Goal: Task Accomplishment & Management: Complete application form

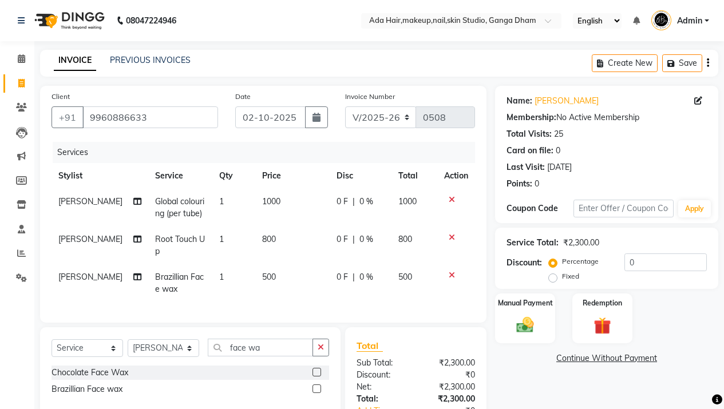
select select "748"
select select "service"
select select "11917"
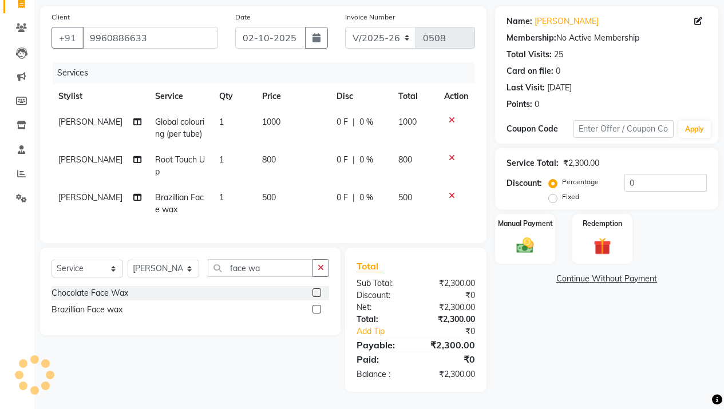
scroll to position [88, 0]
click at [262, 270] on input "face wa" at bounding box center [260, 268] width 105 height 18
click at [450, 116] on icon at bounding box center [452, 120] width 6 height 8
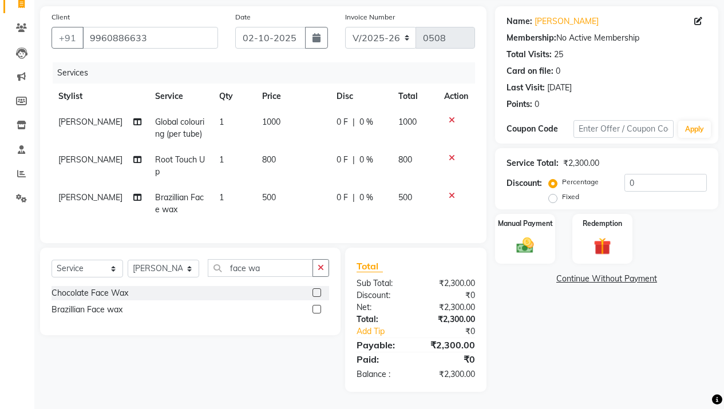
scroll to position [50, 0]
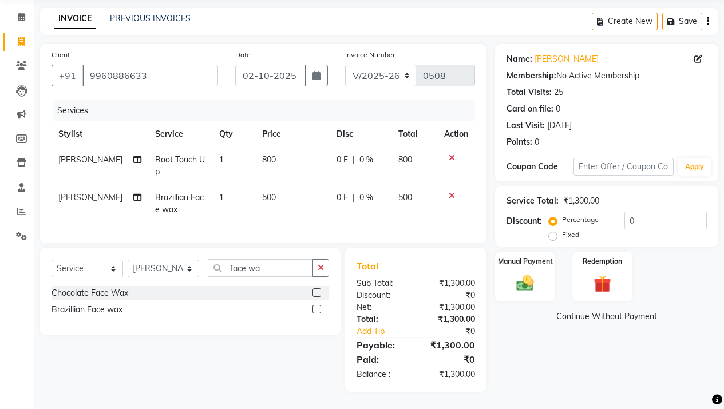
click at [270, 148] on td "800" at bounding box center [292, 166] width 74 height 38
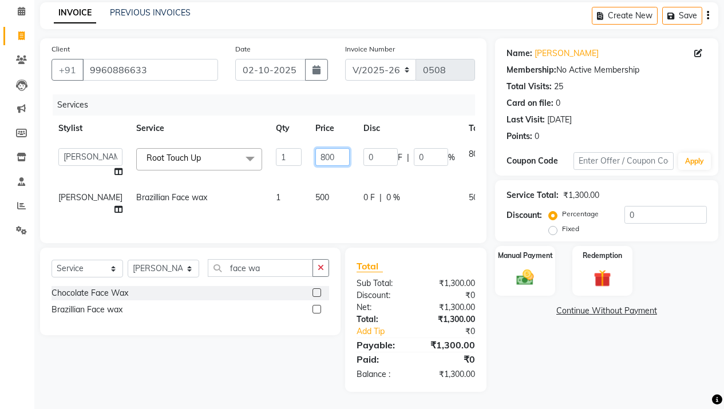
click at [315, 148] on input "800" at bounding box center [332, 157] width 34 height 18
type input "800"
click at [357, 209] on td "0 F | 0 %" at bounding box center [409, 204] width 105 height 38
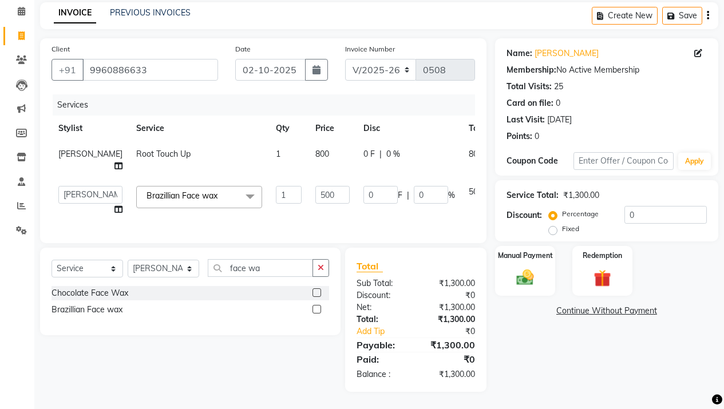
click at [286, 279] on div "Select Service Product Membership Package Voucher Prepaid Gift Card Select Styl…" at bounding box center [191, 272] width 278 height 27
click at [279, 266] on input "face wa" at bounding box center [260, 268] width 105 height 18
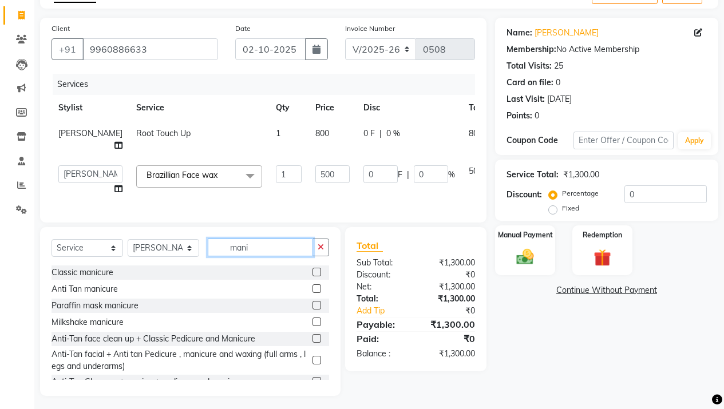
type input "mani"
click at [313, 276] on label at bounding box center [317, 272] width 9 height 9
click at [313, 276] on input "checkbox" at bounding box center [316, 272] width 7 height 7
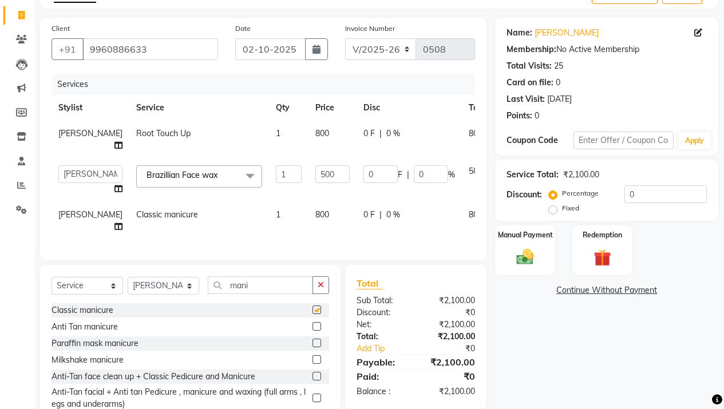
checkbox input "false"
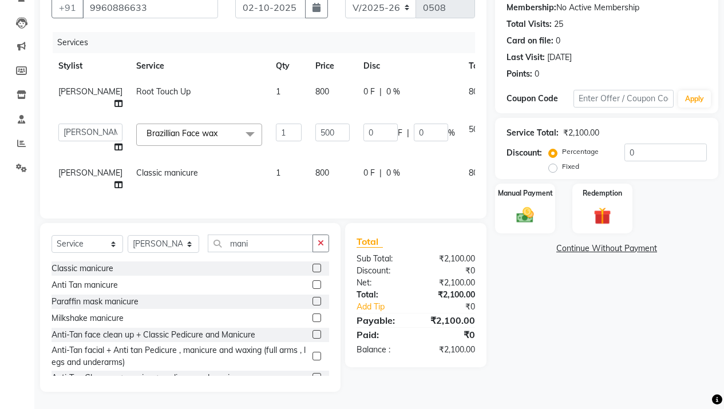
scroll to position [143, 0]
click at [363, 124] on input "0" at bounding box center [380, 133] width 34 height 18
type input "100"
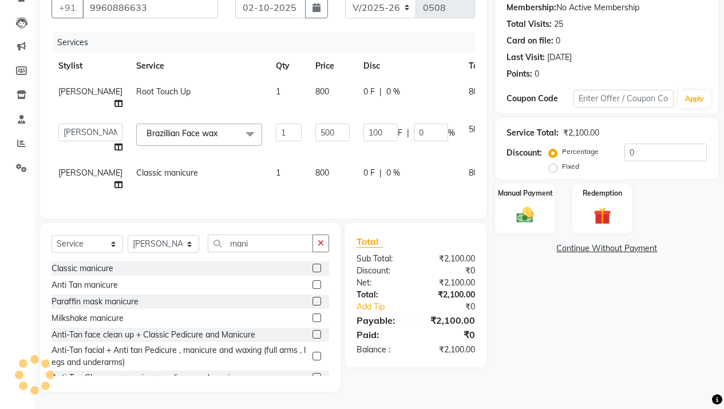
scroll to position [113, 0]
click at [537, 354] on div "Name: Shashi Jindal Membership: No Active Membership Total Visits: 25 Card on f…" at bounding box center [611, 184] width 232 height 416
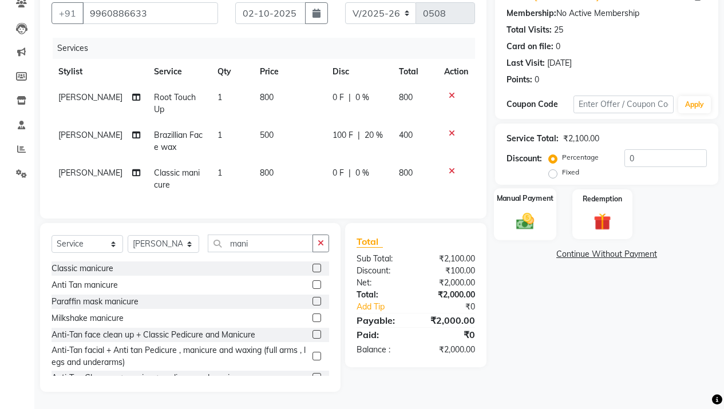
click at [527, 211] on img at bounding box center [525, 221] width 29 height 21
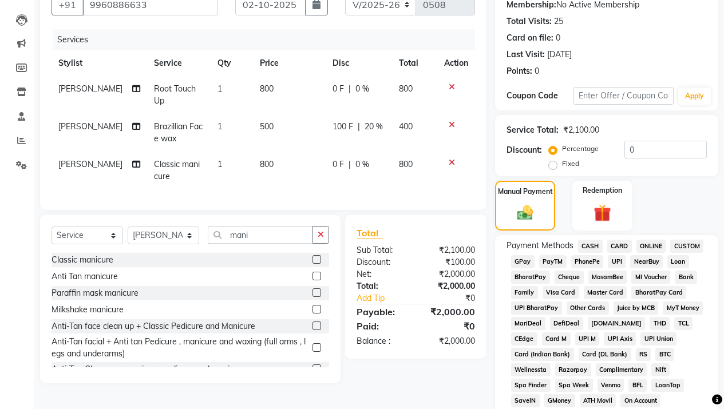
click at [519, 260] on span "GPay" at bounding box center [522, 261] width 23 height 13
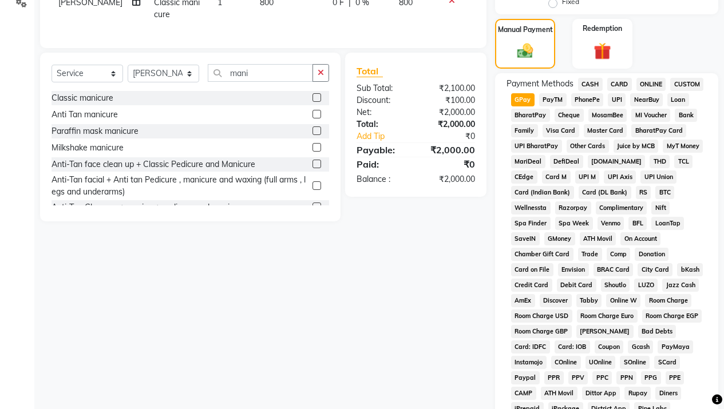
scroll to position [98, 0]
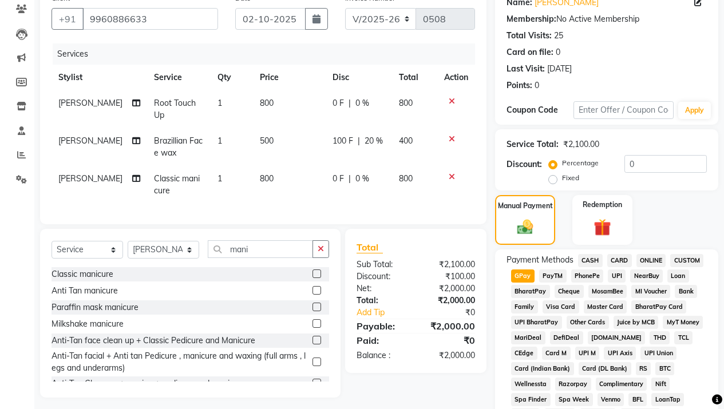
click at [587, 256] on span "CASH" at bounding box center [590, 260] width 25 height 13
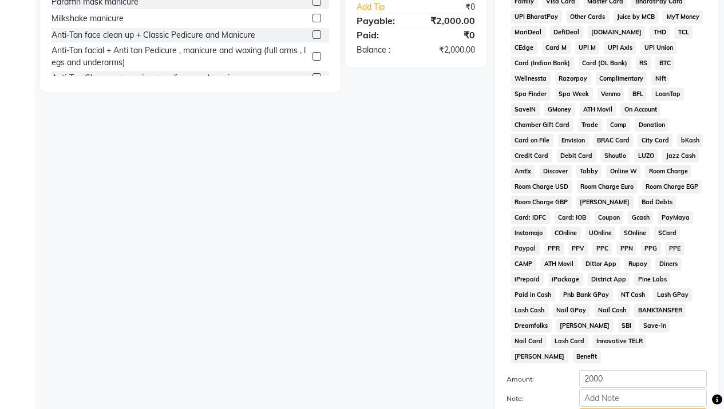
scroll to position [496, 0]
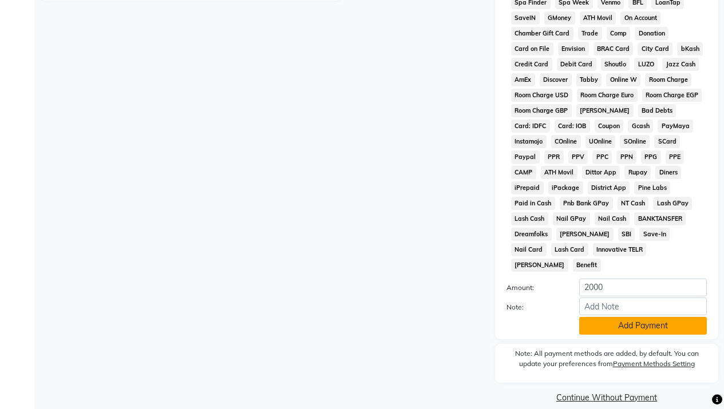
click at [639, 317] on button "Add Payment" at bounding box center [643, 326] width 128 height 18
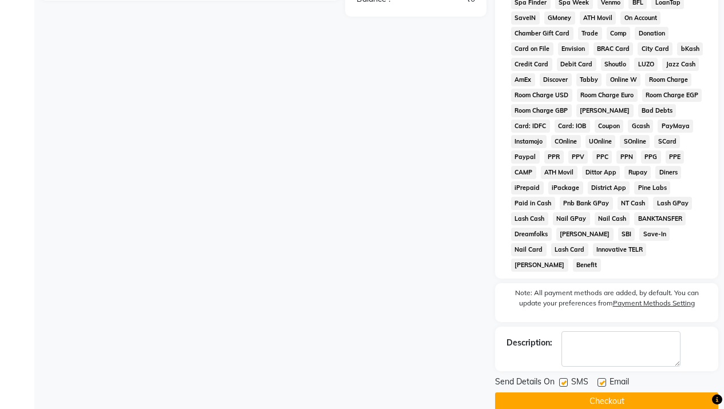
click at [687, 376] on div "Send Details On SMS Email" at bounding box center [606, 383] width 223 height 14
click at [694, 393] on button "Checkout" at bounding box center [606, 402] width 223 height 18
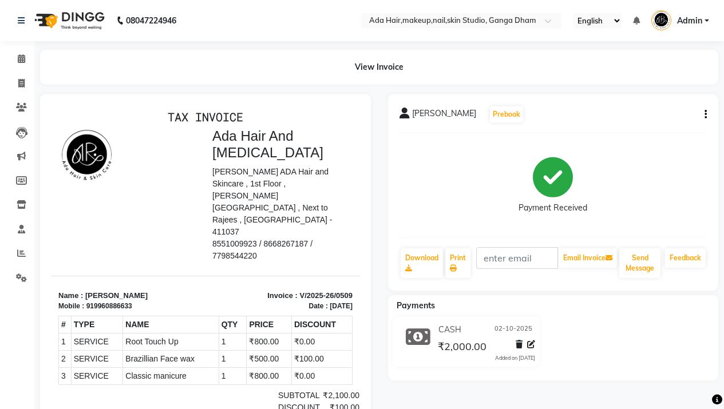
click at [89, 20] on img at bounding box center [68, 21] width 78 height 32
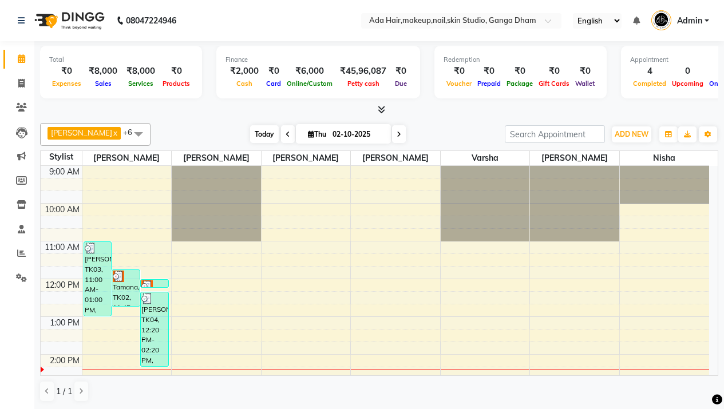
click at [259, 136] on span "Today" at bounding box center [264, 134] width 29 height 18
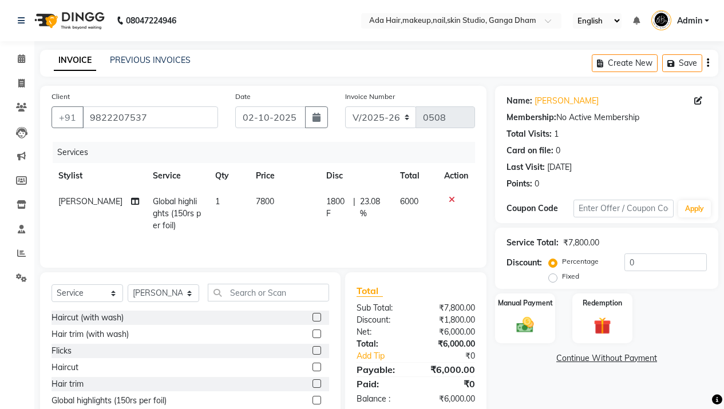
select select "748"
select select "service"
select select "11917"
click at [539, 330] on img at bounding box center [525, 325] width 29 height 21
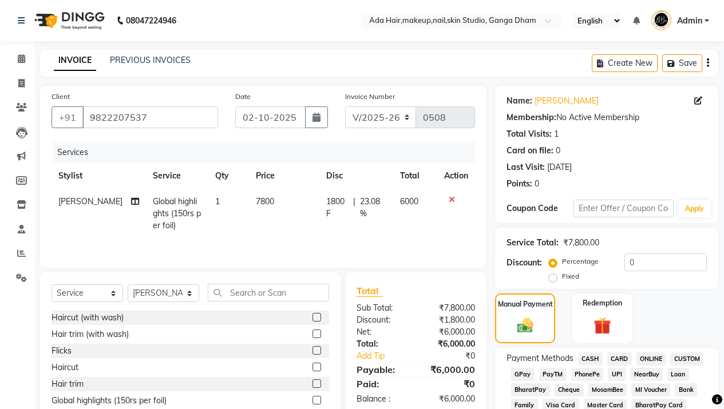
click at [517, 374] on span "GPay" at bounding box center [522, 374] width 23 height 13
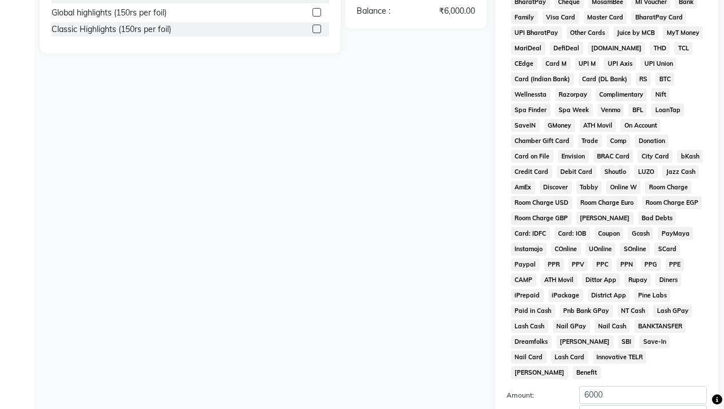
scroll to position [496, 0]
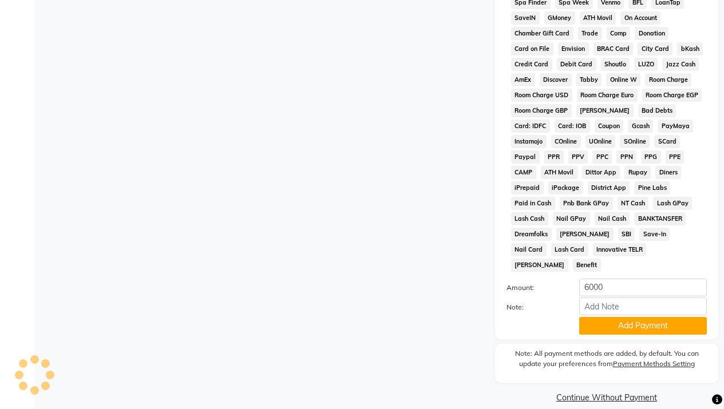
click at [618, 321] on div "Payment Methods CASH CARD ONLINE CUSTOM GPay PayTM PhonePe UPI NearBuy Loan Bha…" at bounding box center [606, 95] width 223 height 487
click at [623, 317] on button "Add Payment" at bounding box center [643, 326] width 128 height 18
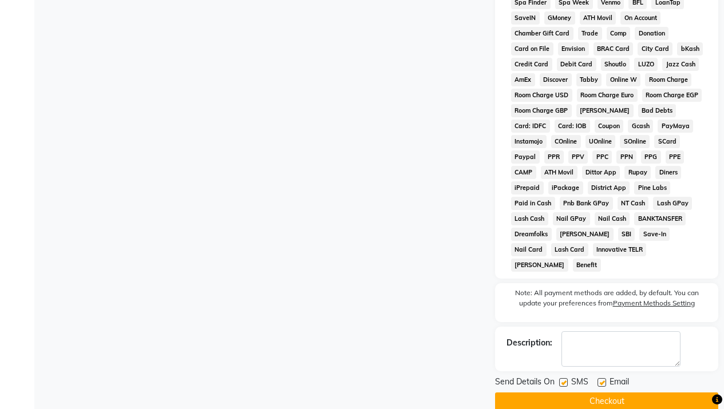
click at [611, 394] on button "Checkout" at bounding box center [606, 402] width 223 height 18
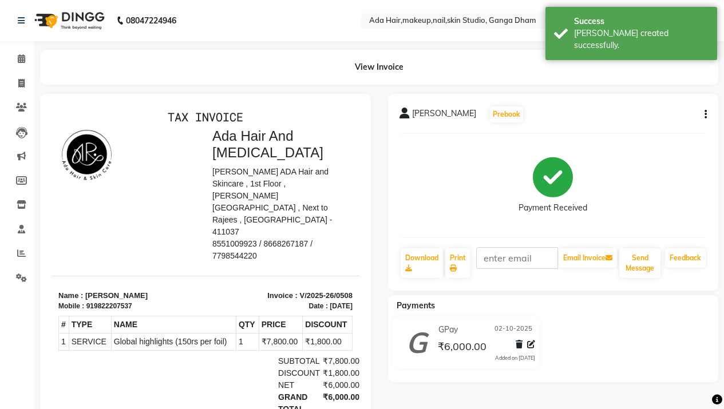
click at [52, 16] on img at bounding box center [68, 21] width 78 height 32
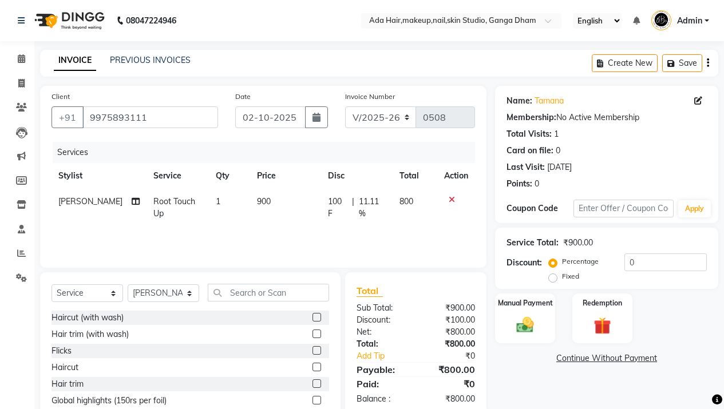
select select "748"
select select "service"
select select "11917"
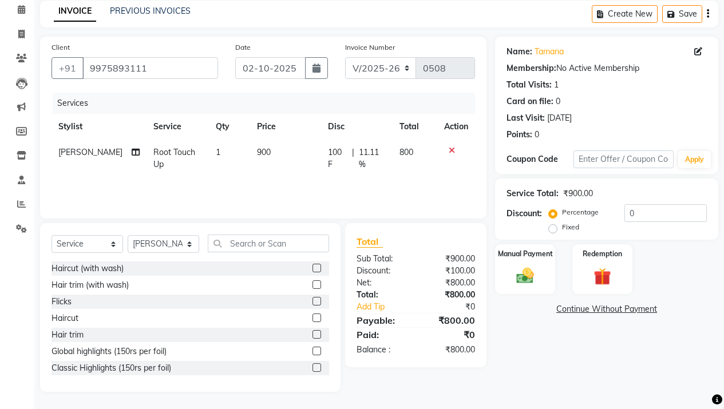
click at [262, 153] on td "900" at bounding box center [285, 159] width 71 height 38
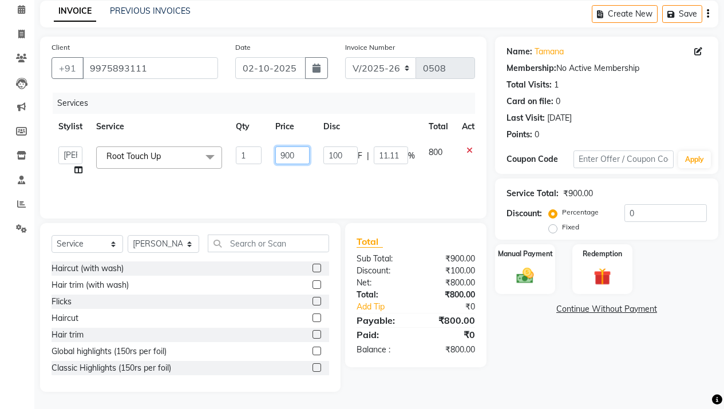
click at [282, 156] on input "900" at bounding box center [292, 156] width 34 height 18
type input "1000"
click at [342, 187] on div "Services Stylist Service Qty Price Disc Total Action Aarsh Rawal Aishwarya Rawa…" at bounding box center [264, 150] width 424 height 114
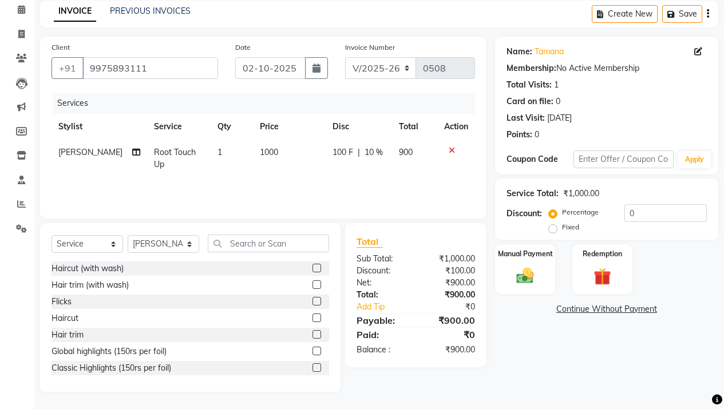
click at [335, 158] on span "100 F" at bounding box center [343, 153] width 21 height 12
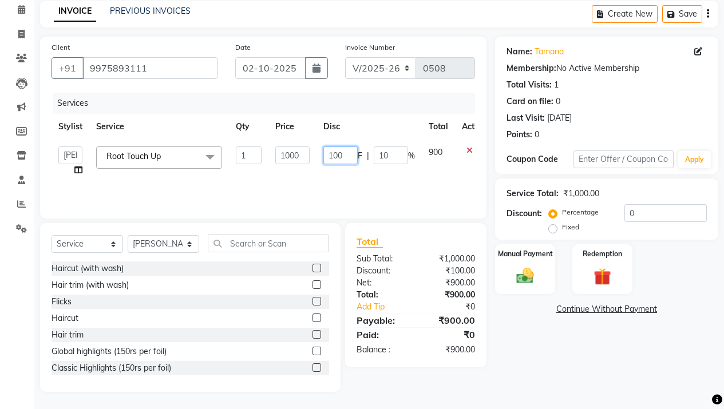
click at [337, 155] on input "100" at bounding box center [340, 156] width 34 height 18
type input "200"
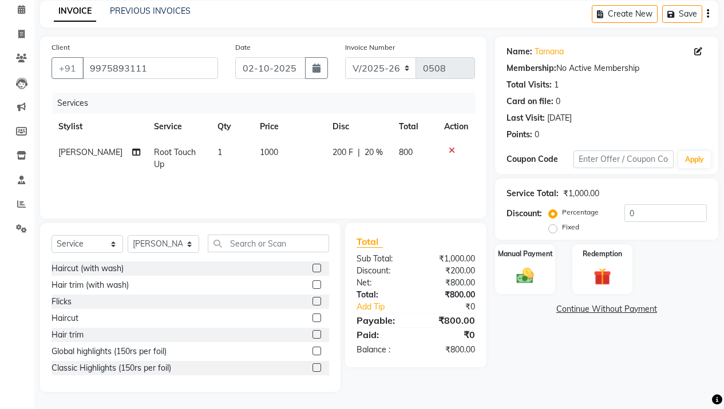
click at [349, 103] on div "Services" at bounding box center [268, 103] width 431 height 21
click at [535, 281] on img at bounding box center [525, 276] width 29 height 21
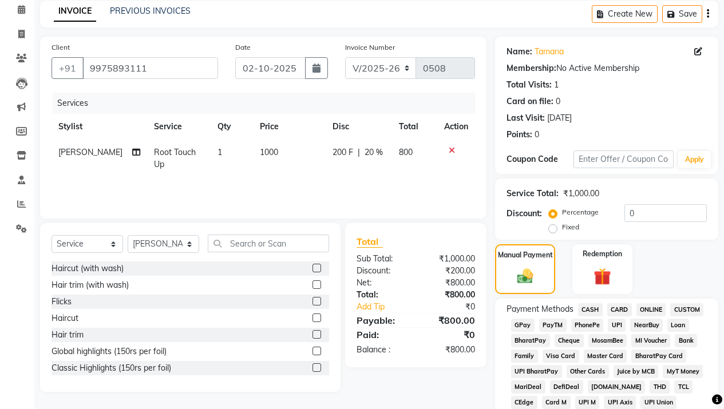
click at [525, 327] on span "GPay" at bounding box center [522, 325] width 23 height 13
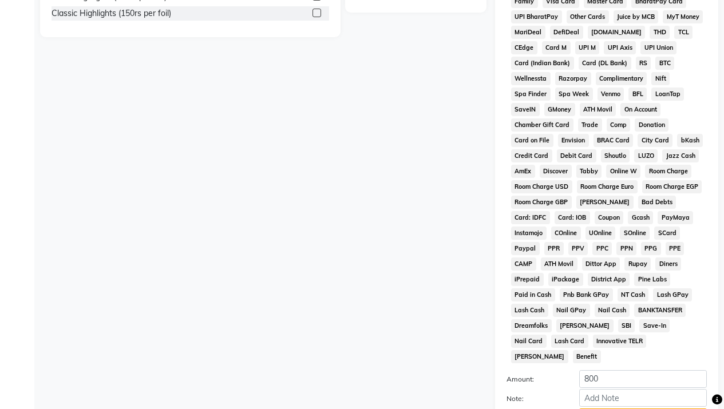
scroll to position [449, 0]
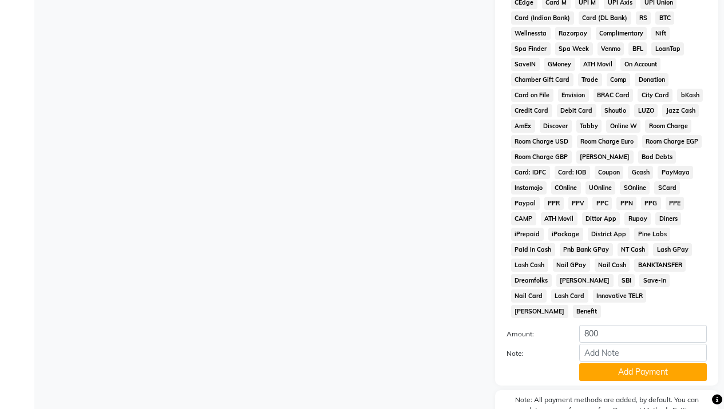
click at [623, 363] on button "Add Payment" at bounding box center [643, 372] width 128 height 18
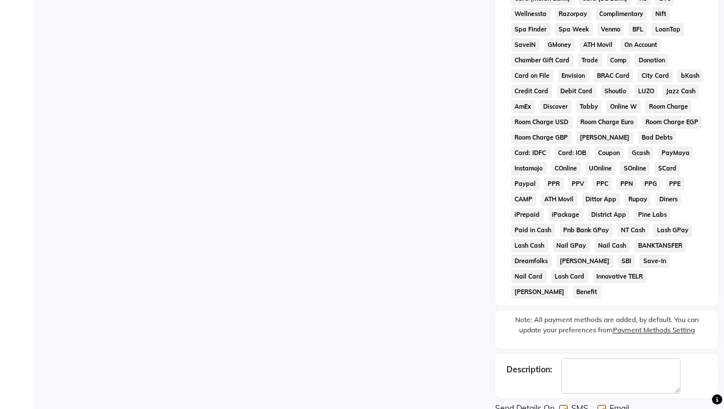
scroll to position [500, 0]
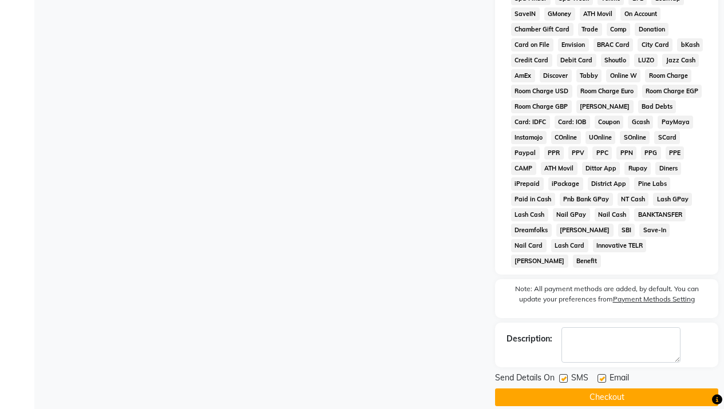
click at [637, 389] on button "Checkout" at bounding box center [606, 398] width 223 height 18
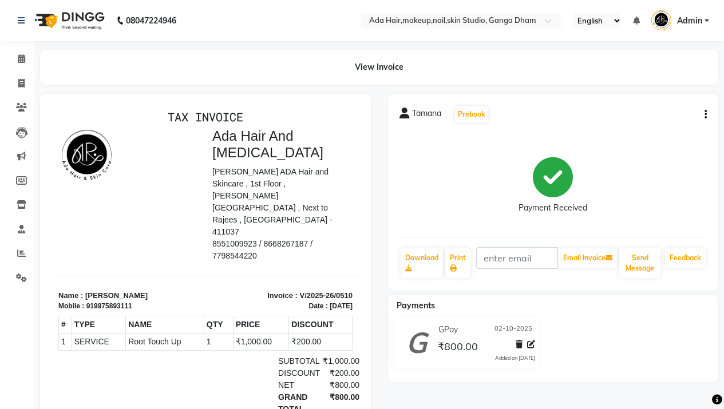
scroll to position [93, 0]
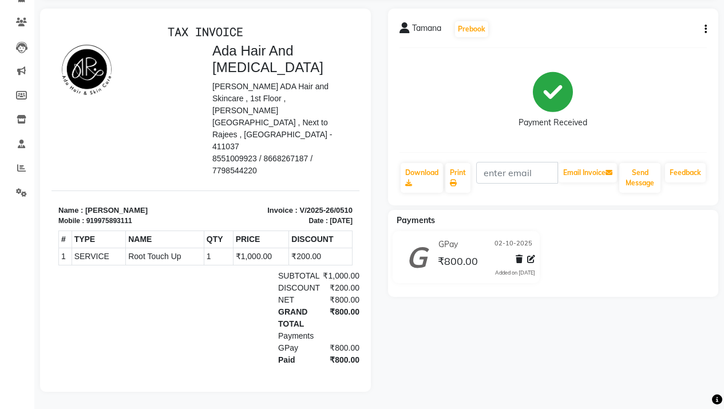
click at [187, 112] on div at bounding box center [129, 110] width 154 height 134
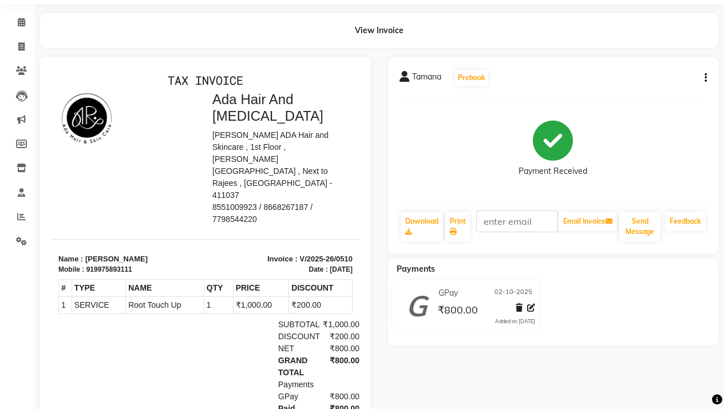
scroll to position [0, 0]
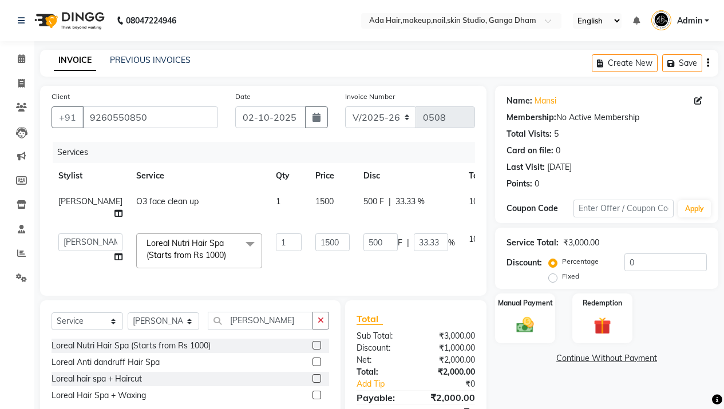
select select "748"
select select "service"
select select "11917"
click at [207, 205] on td "O3 face clean up" at bounding box center [199, 208] width 140 height 38
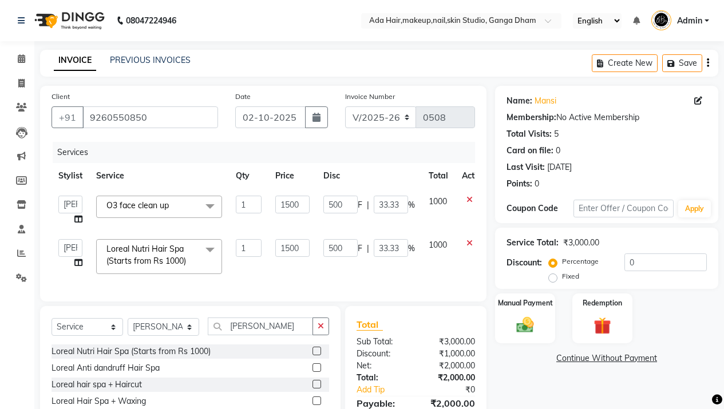
click at [177, 207] on span "O3 face clean up x" at bounding box center [140, 206] width 73 height 12
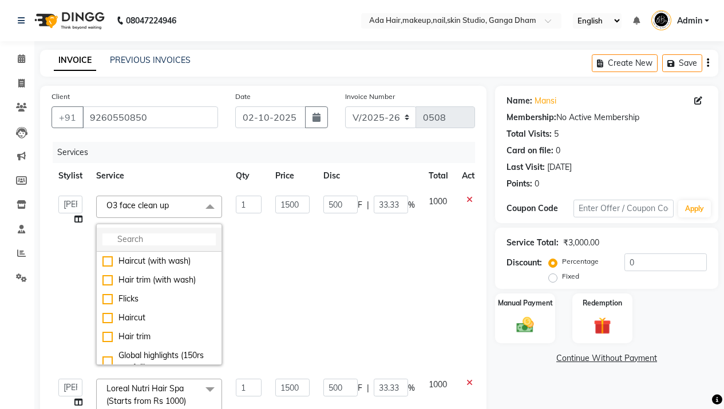
click at [161, 242] on input "multiselect-search" at bounding box center [158, 240] width 113 height 12
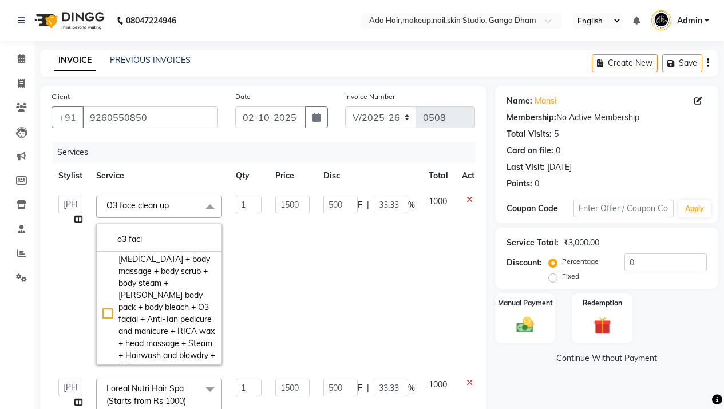
scroll to position [136, 0]
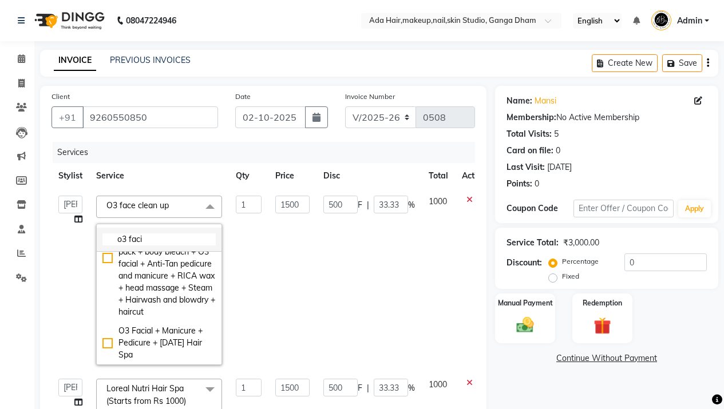
click at [163, 249] on li "o3 faci" at bounding box center [159, 240] width 125 height 24
click at [163, 239] on input "o3 faci" at bounding box center [158, 240] width 113 height 12
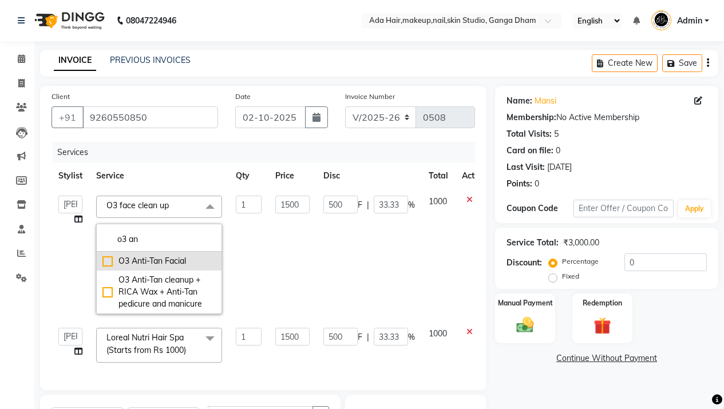
type input "o3 an"
click at [162, 264] on div "O3 Anti-Tan Facial" at bounding box center [158, 261] width 113 height 12
type input "2500"
type input "0"
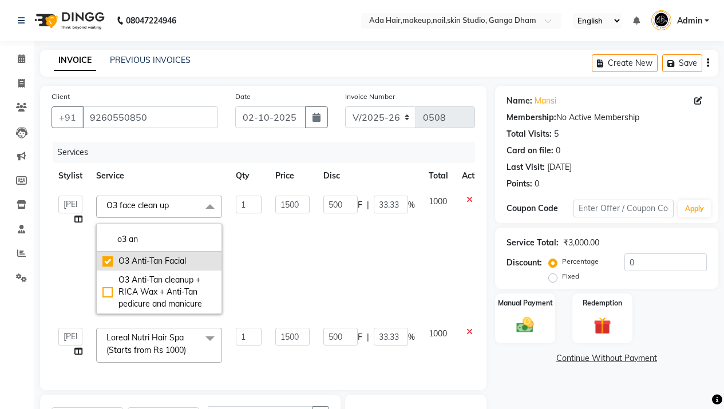
checkbox input "true"
click at [317, 209] on td "0 F | 0 %" at bounding box center [369, 255] width 105 height 132
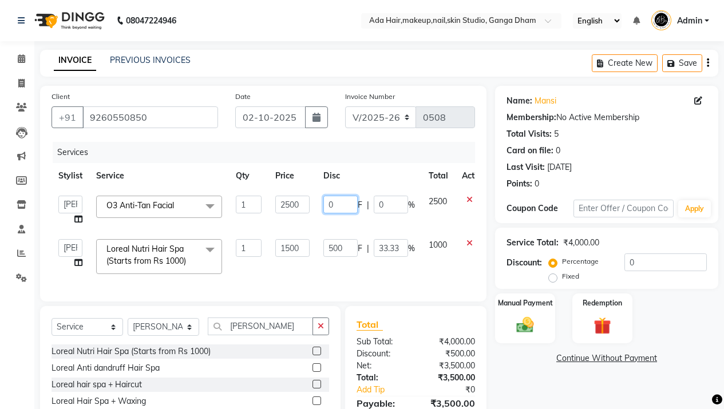
click at [334, 206] on input "0" at bounding box center [340, 205] width 34 height 18
type input "700"
click at [350, 183] on th "Disc" at bounding box center [369, 176] width 105 height 26
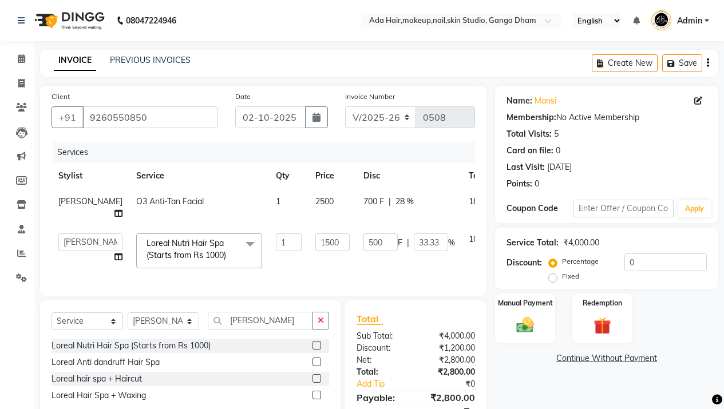
click at [363, 204] on span "700 F" at bounding box center [373, 202] width 21 height 12
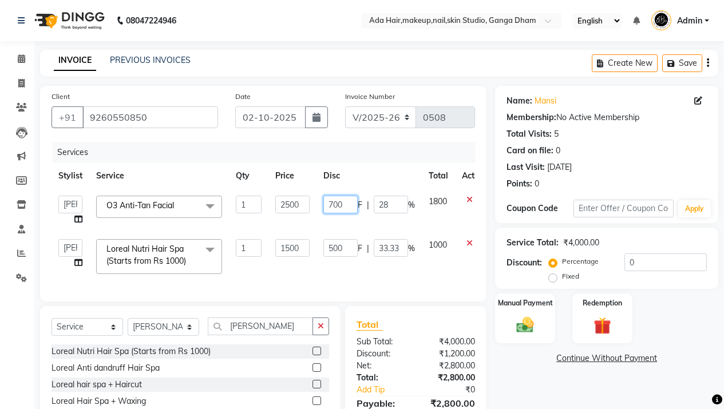
click at [336, 204] on input "700" at bounding box center [340, 205] width 34 height 18
type input "900"
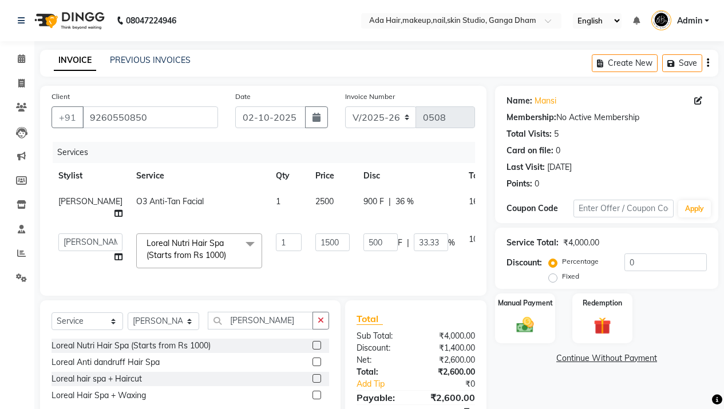
click at [357, 172] on th "Disc" at bounding box center [409, 176] width 105 height 26
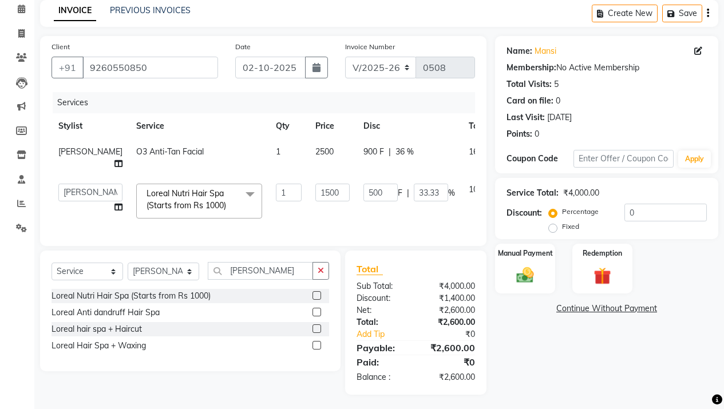
scroll to position [59, 0]
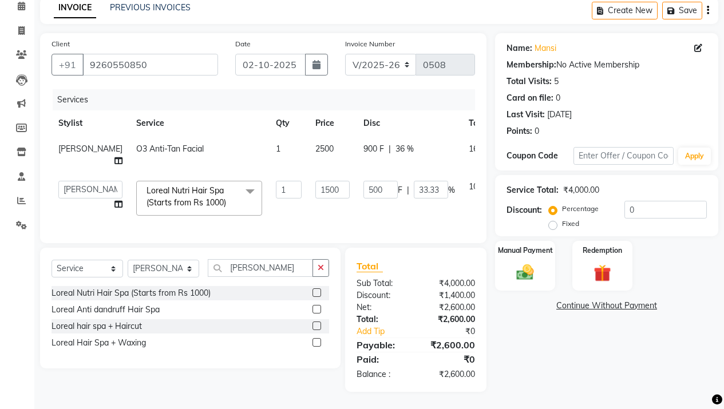
click at [357, 149] on td "900 F | 36 %" at bounding box center [409, 155] width 105 height 38
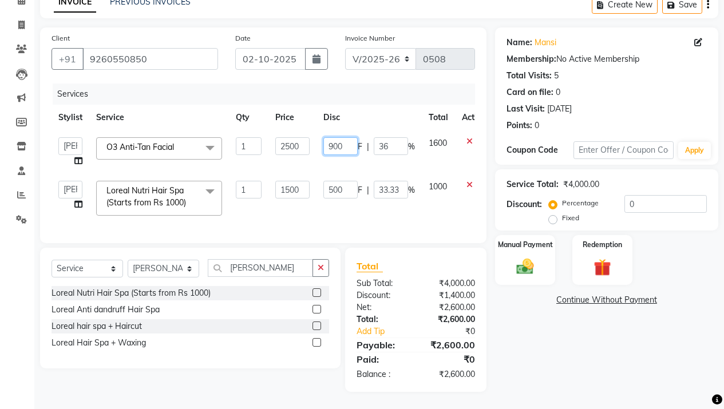
click at [338, 149] on input "900" at bounding box center [340, 146] width 34 height 18
type input "1000"
click at [354, 105] on th "Disc" at bounding box center [369, 118] width 105 height 26
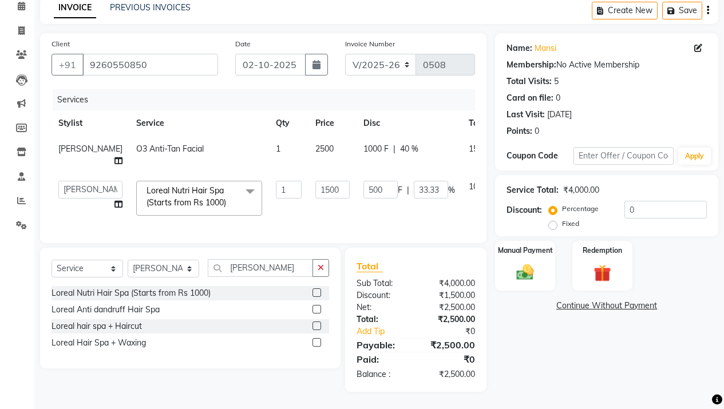
scroll to position [73, 0]
click at [363, 143] on span "1000 F" at bounding box center [375, 149] width 25 height 12
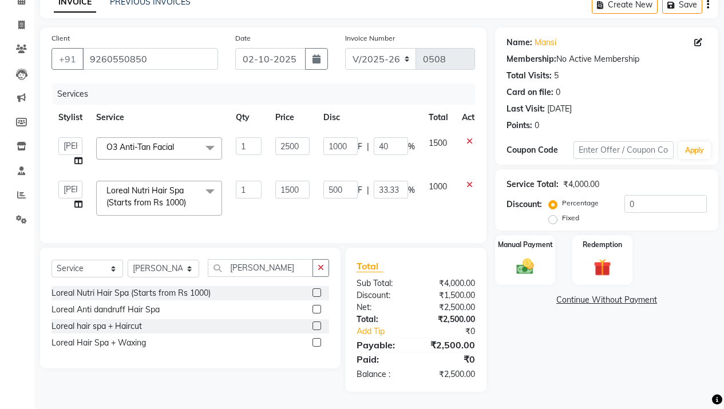
scroll to position [67, 0]
click at [336, 137] on input "1000" at bounding box center [340, 146] width 34 height 18
type input "700"
click at [389, 84] on div "Services" at bounding box center [268, 94] width 431 height 21
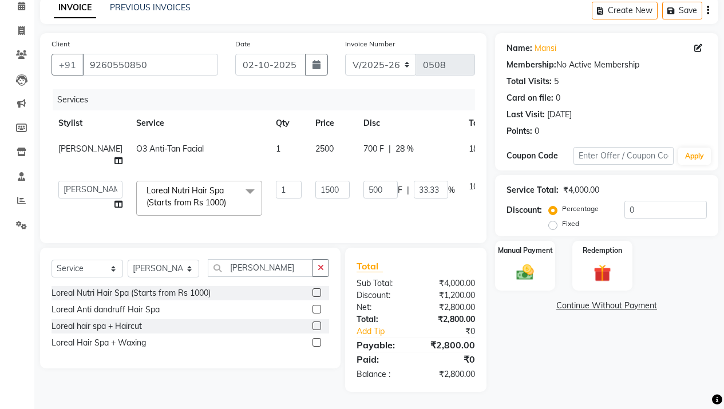
scroll to position [73, 0]
click at [528, 264] on div "Manual Payment" at bounding box center [525, 266] width 62 height 52
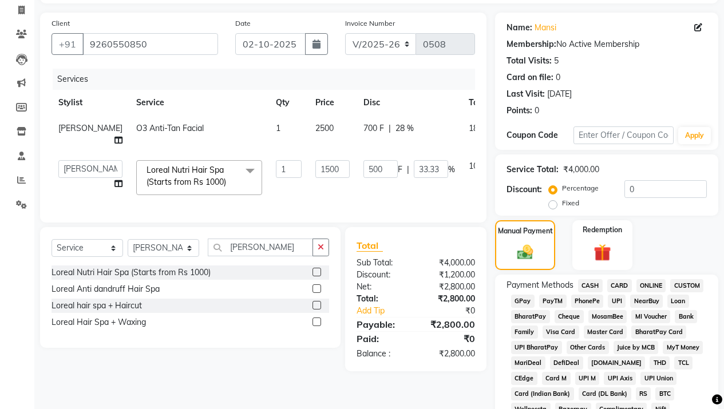
click at [523, 297] on span "GPay" at bounding box center [522, 301] width 23 height 13
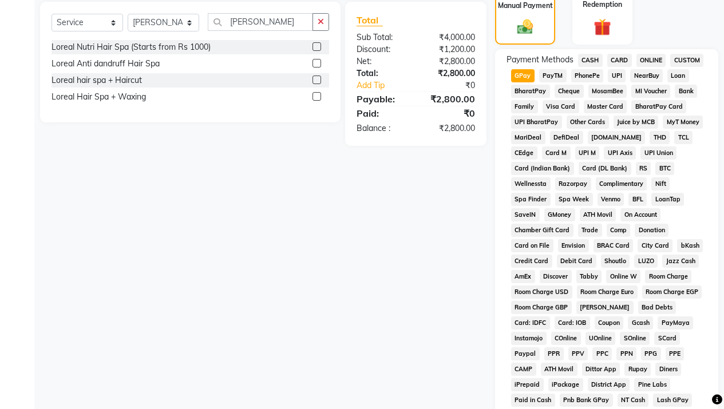
scroll to position [496, 0]
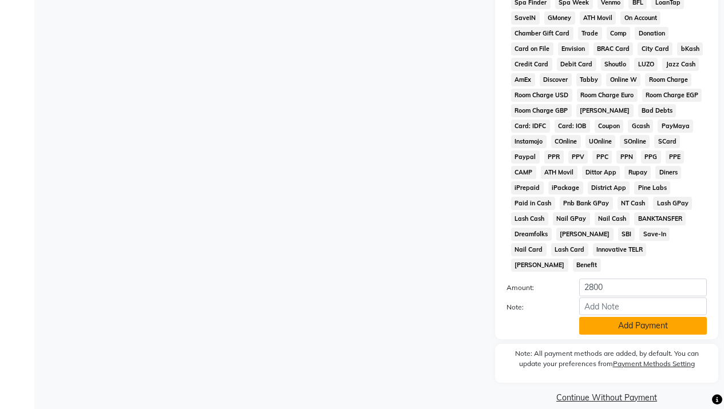
click at [602, 318] on button "Add Payment" at bounding box center [643, 326] width 128 height 18
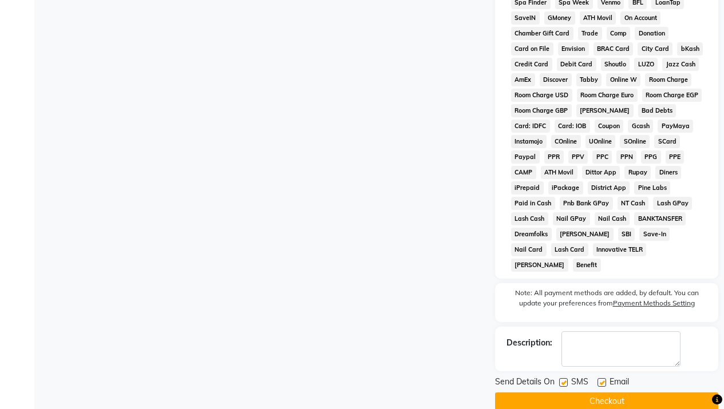
click at [595, 393] on button "Checkout" at bounding box center [606, 402] width 223 height 18
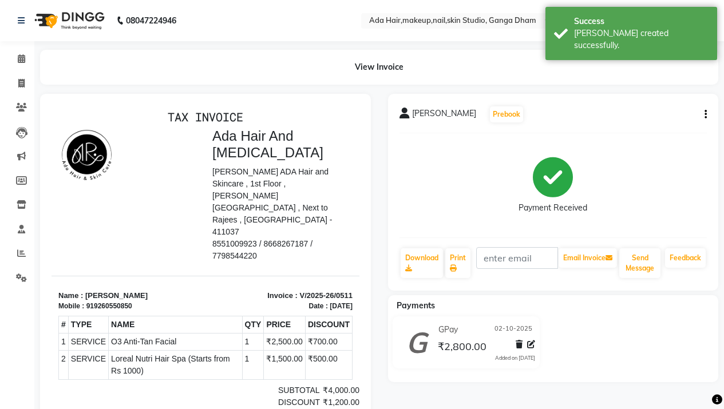
click at [65, 16] on img at bounding box center [68, 21] width 78 height 32
